Goal: Task Accomplishment & Management: Manage account settings

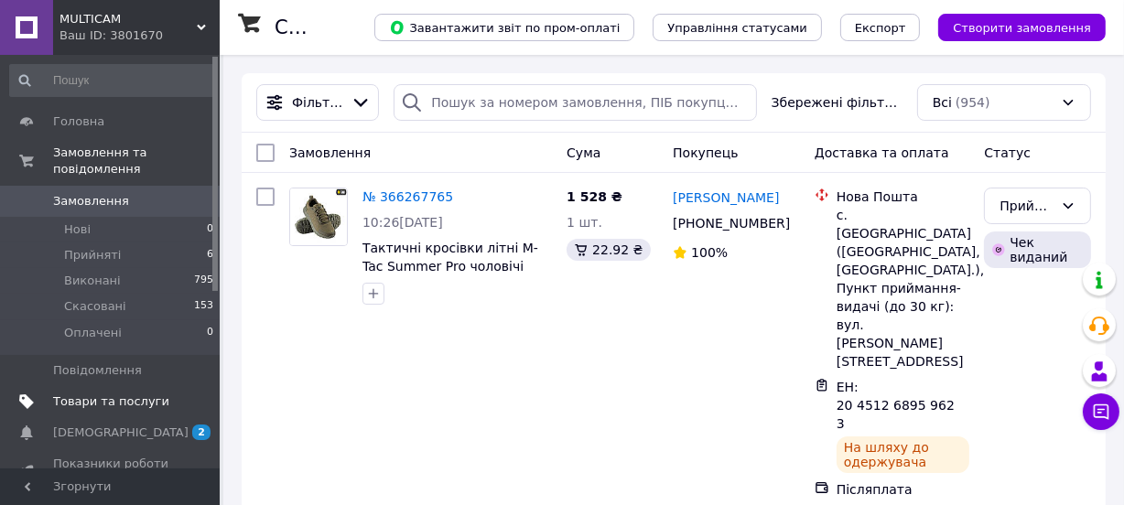
click at [120, 394] on span "Товари та послуги" at bounding box center [111, 402] width 116 height 16
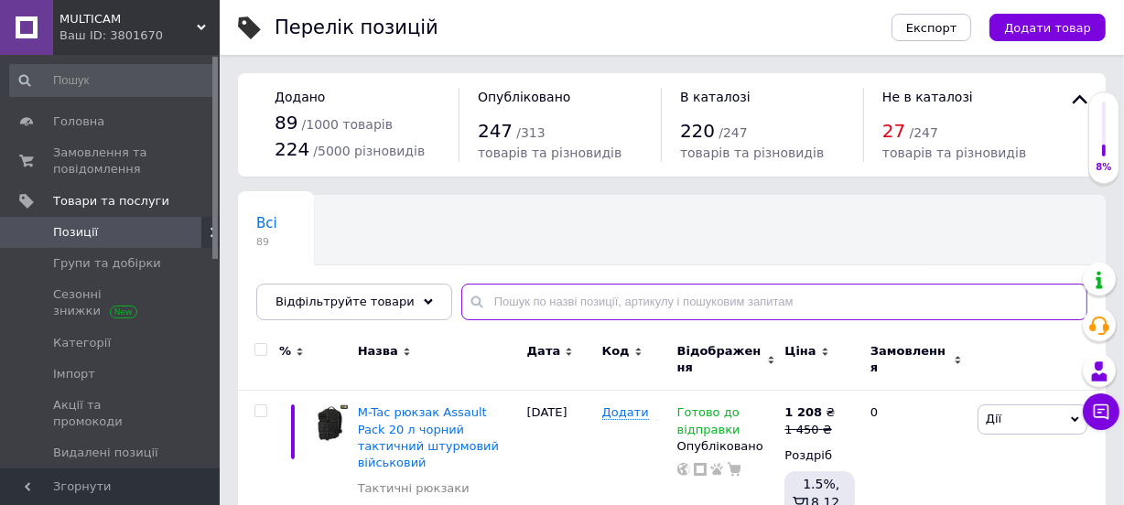
click at [504, 310] on input "text" at bounding box center [774, 302] width 626 height 37
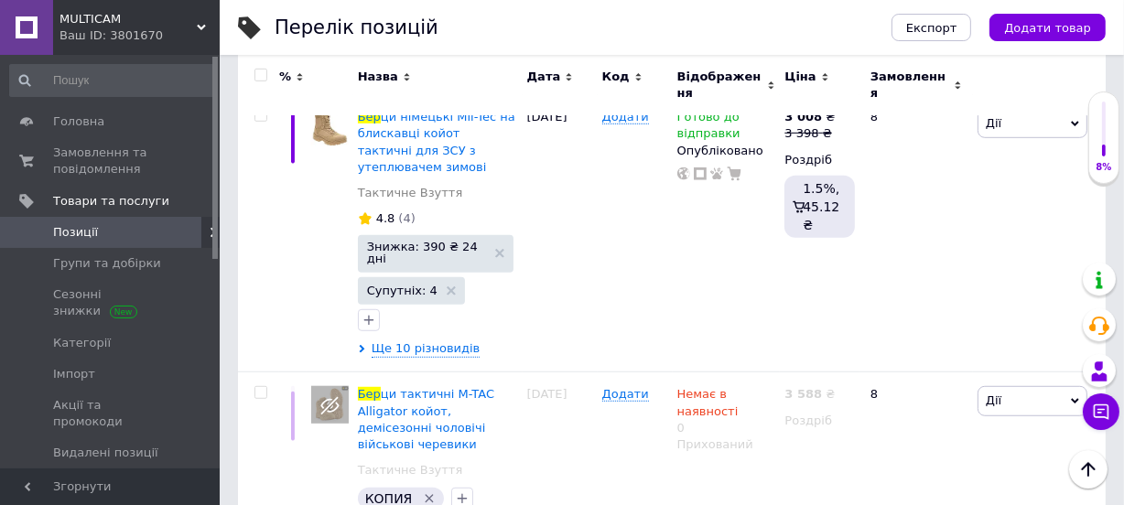
scroll to position [937, 0]
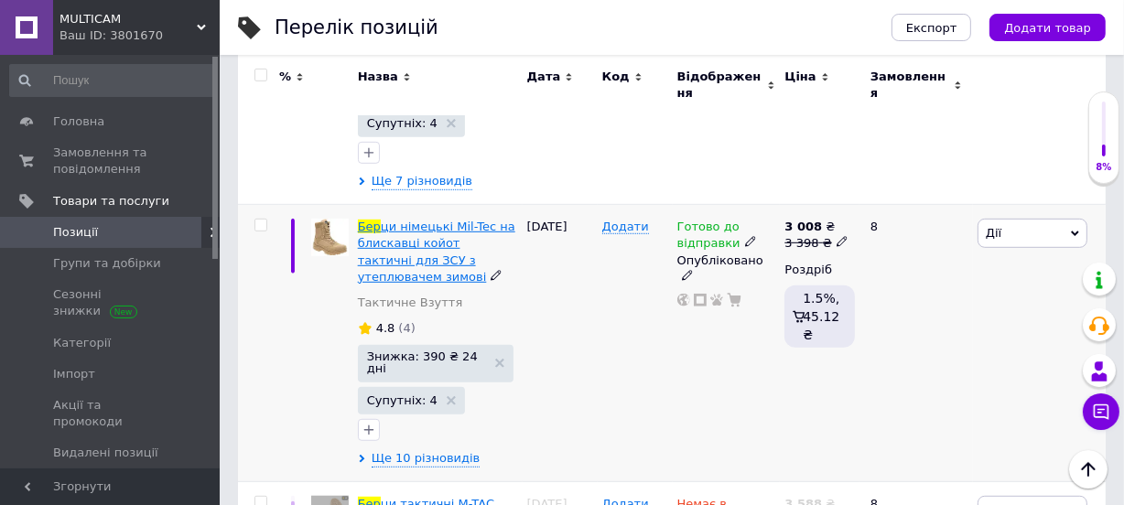
type input "бер"
click at [461, 220] on span "ци німецькі Mil-Tec на блискавці койот тактичні для ЗСУ з утеплювачем зимові" at bounding box center [436, 252] width 157 height 64
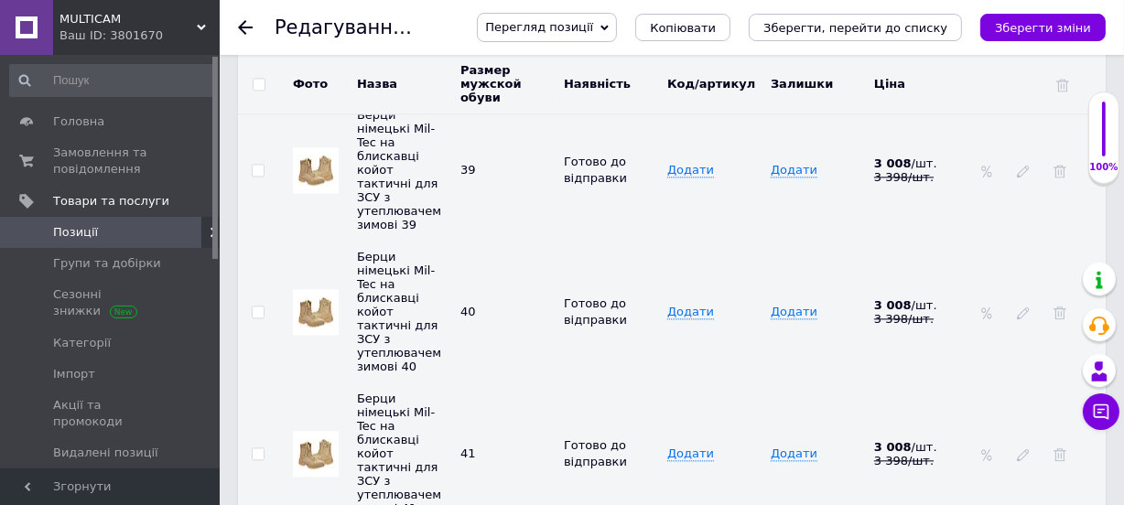
scroll to position [3600, 0]
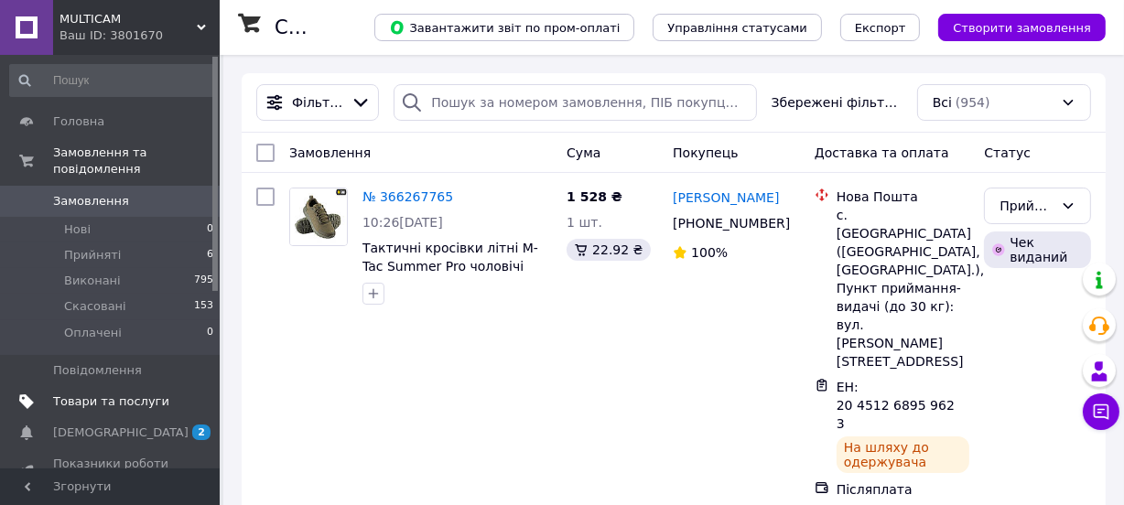
click at [130, 394] on span "Товари та послуги" at bounding box center [111, 402] width 116 height 16
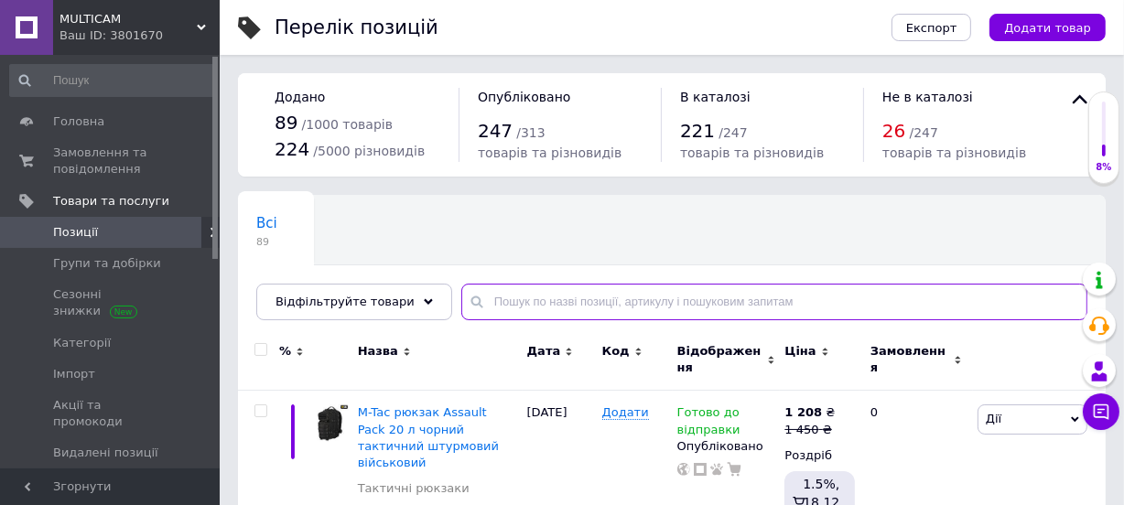
click at [597, 298] on input "text" at bounding box center [774, 302] width 626 height 37
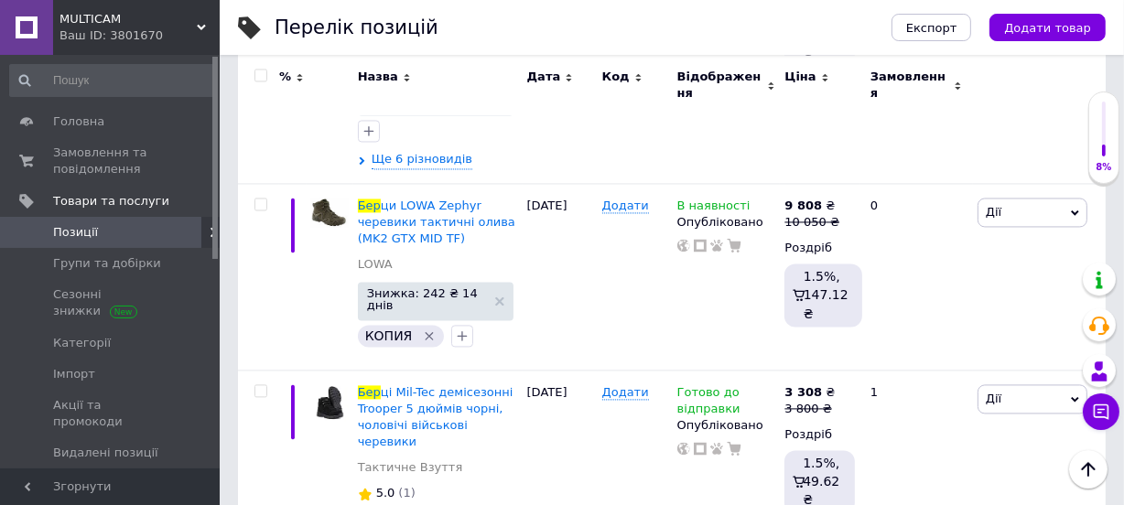
scroll to position [3931, 0]
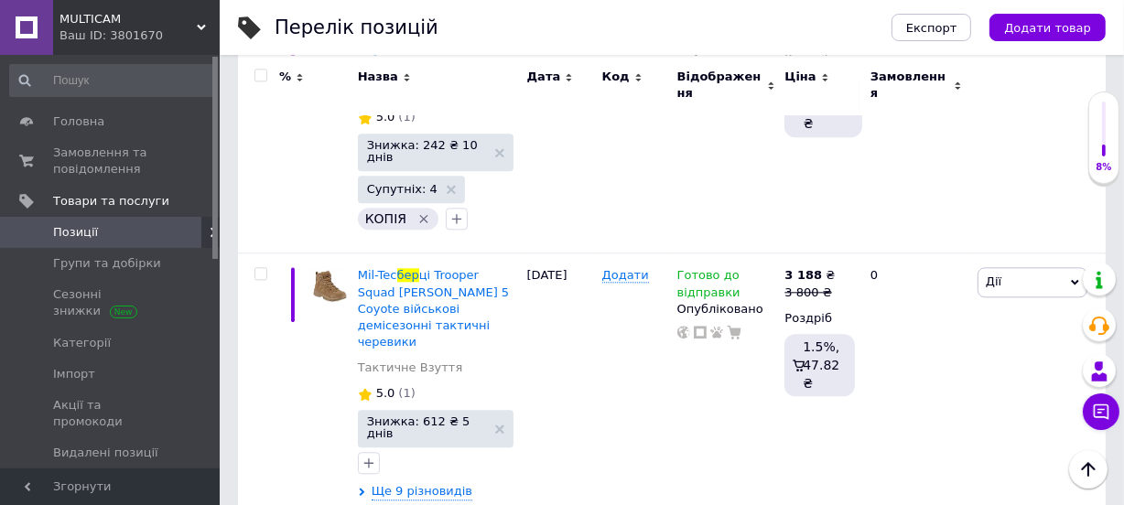
type input "бер"
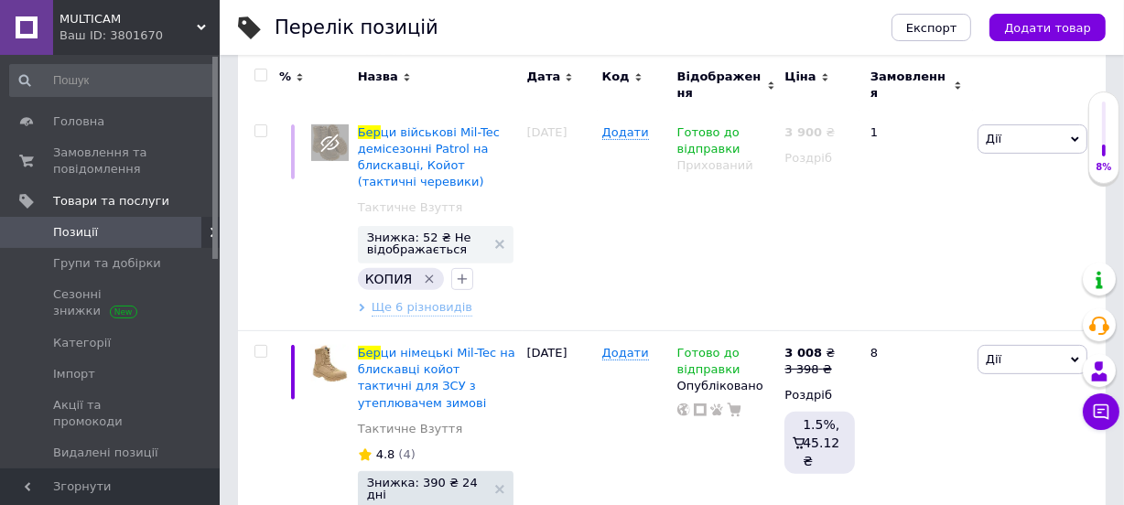
scroll to position [520, 0]
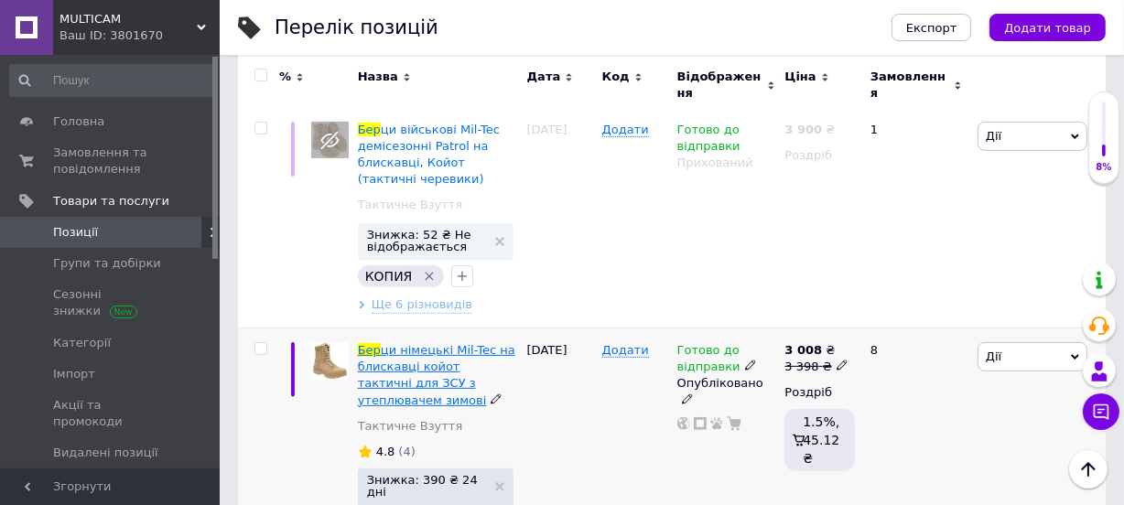
click at [481, 343] on span "ци німецькі Mil-Tec на блискавці койот тактичні для ЗСУ з утеплювачем зимові" at bounding box center [436, 375] width 157 height 64
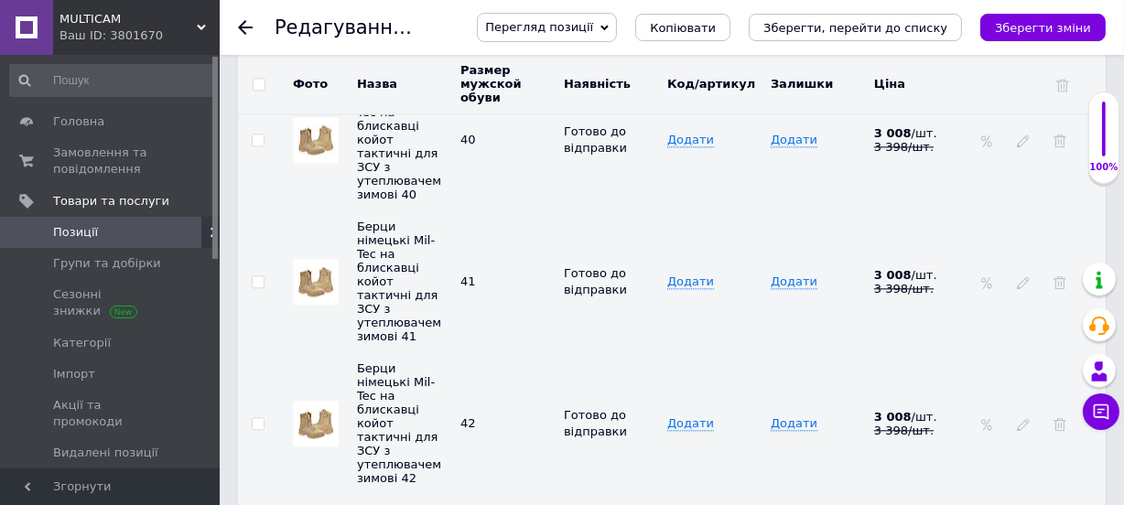
scroll to position [3756, 0]
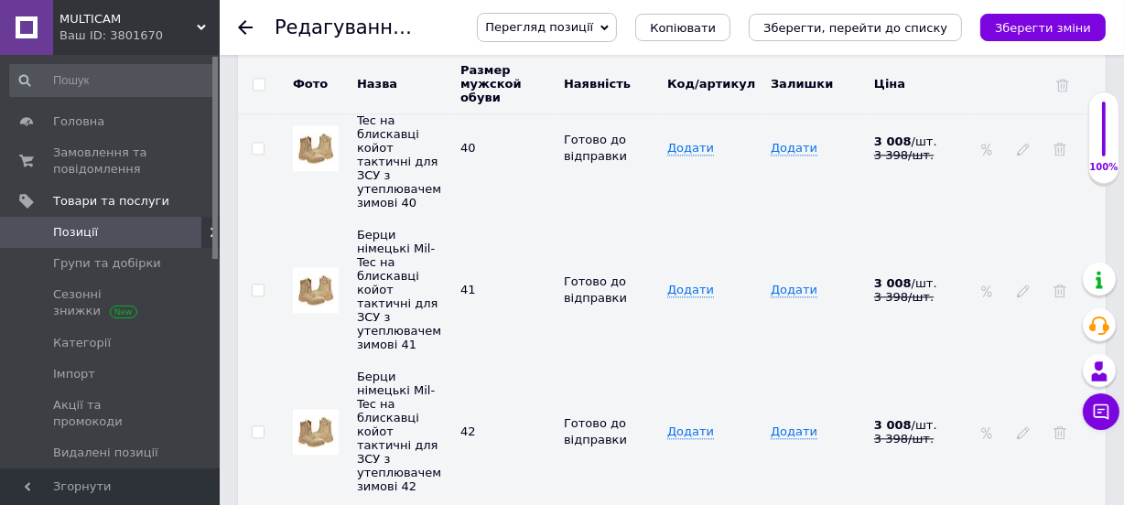
click at [1059, 5] on div "Перегляд позиції Зберегти та переглянути на сайті Зберегти та переглянути на ма…" at bounding box center [772, 27] width 665 height 55
click at [1033, 27] on icon "Зберегти зміни" at bounding box center [1043, 28] width 96 height 14
click at [1048, 34] on icon "Зберегти зміни" at bounding box center [1043, 28] width 96 height 14
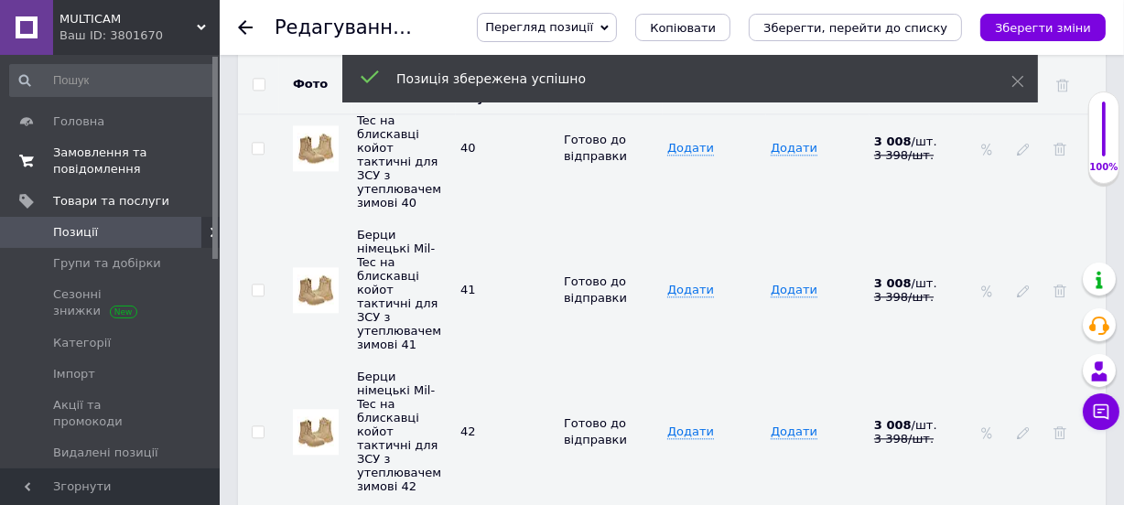
click at [104, 153] on span "Замовлення та повідомлення" at bounding box center [111, 161] width 116 height 33
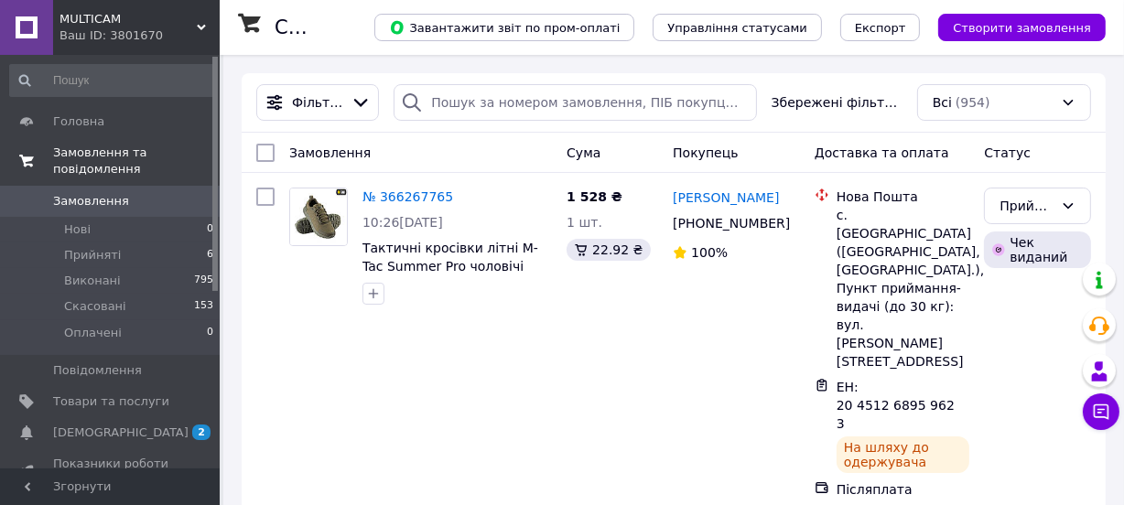
click at [128, 157] on span "Замовлення та повідомлення" at bounding box center [136, 161] width 167 height 33
